Goal: Task Accomplishment & Management: Manage account settings

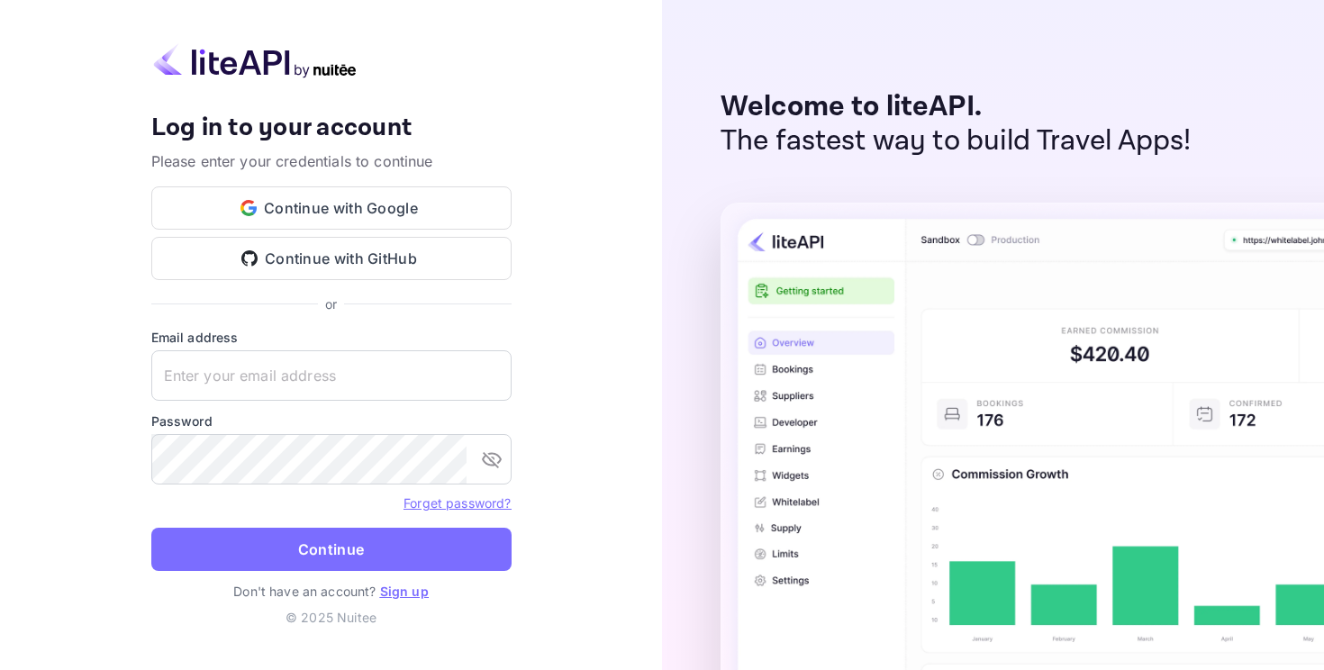
type input "[EMAIL_ADDRESS][DOMAIN_NAME]"
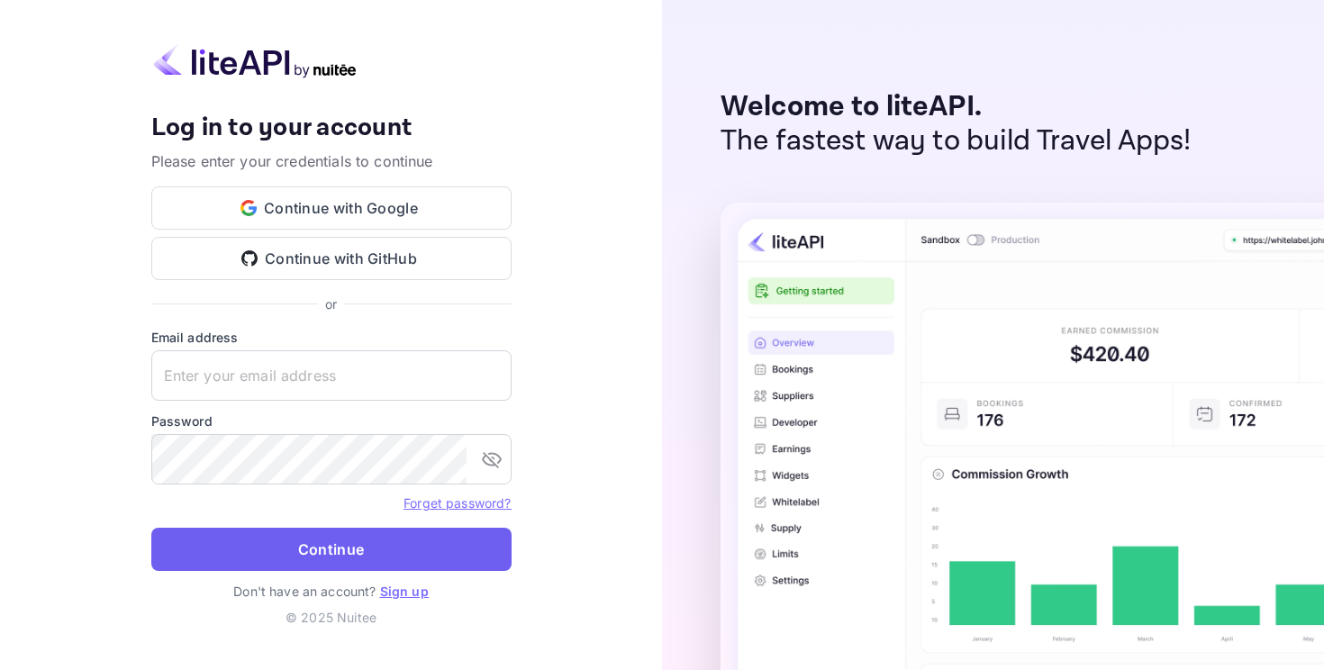
type input "[EMAIL_ADDRESS][DOMAIN_NAME]"
click at [323, 551] on button "Continue" at bounding box center [331, 549] width 360 height 43
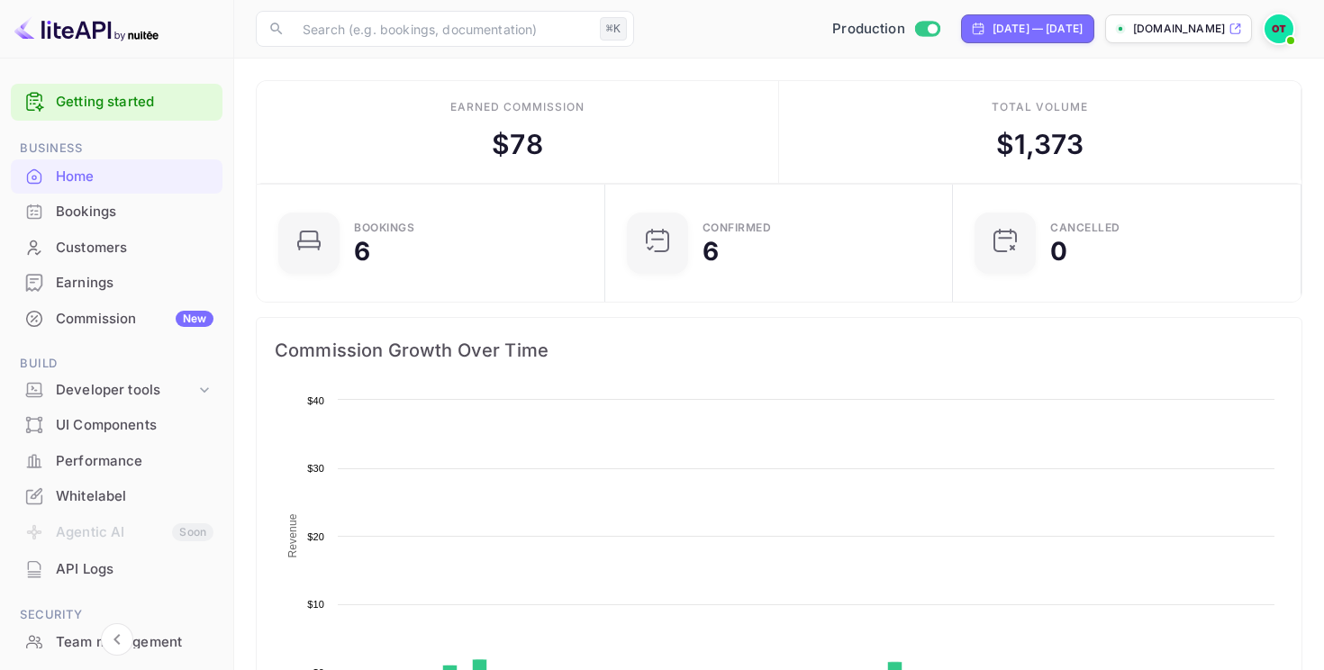
scroll to position [293, 338]
